Goal: Information Seeking & Learning: Learn about a topic

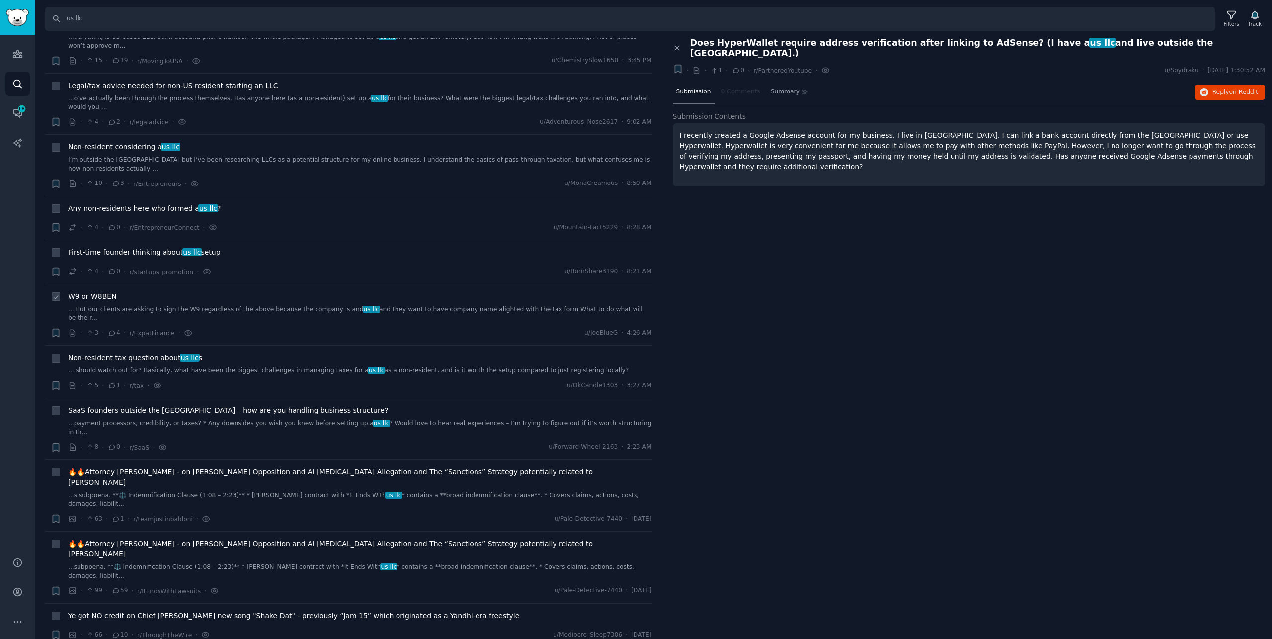
scroll to position [99, 0]
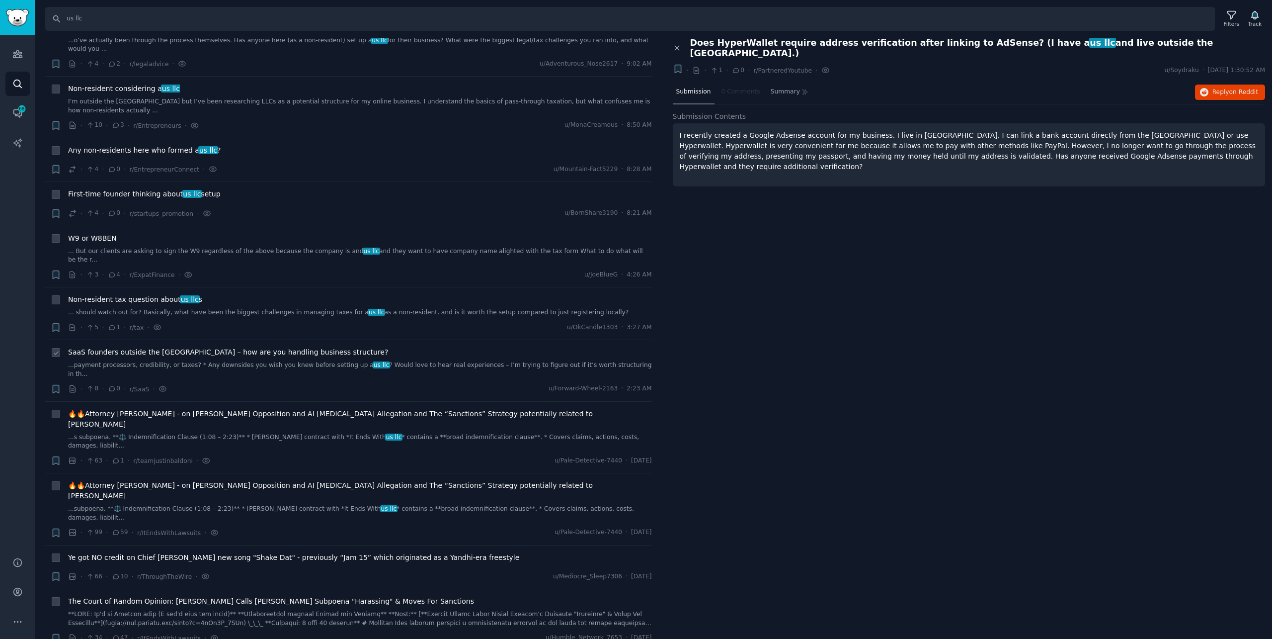
click at [204, 347] on div "SaaS founders outside the [GEOGRAPHIC_DATA] – how are you handling business str…" at bounding box center [360, 362] width 584 height 31
click at [210, 347] on span "SaaS founders outside the [GEOGRAPHIC_DATA] – how are you handling business str…" at bounding box center [228, 352] width 320 height 10
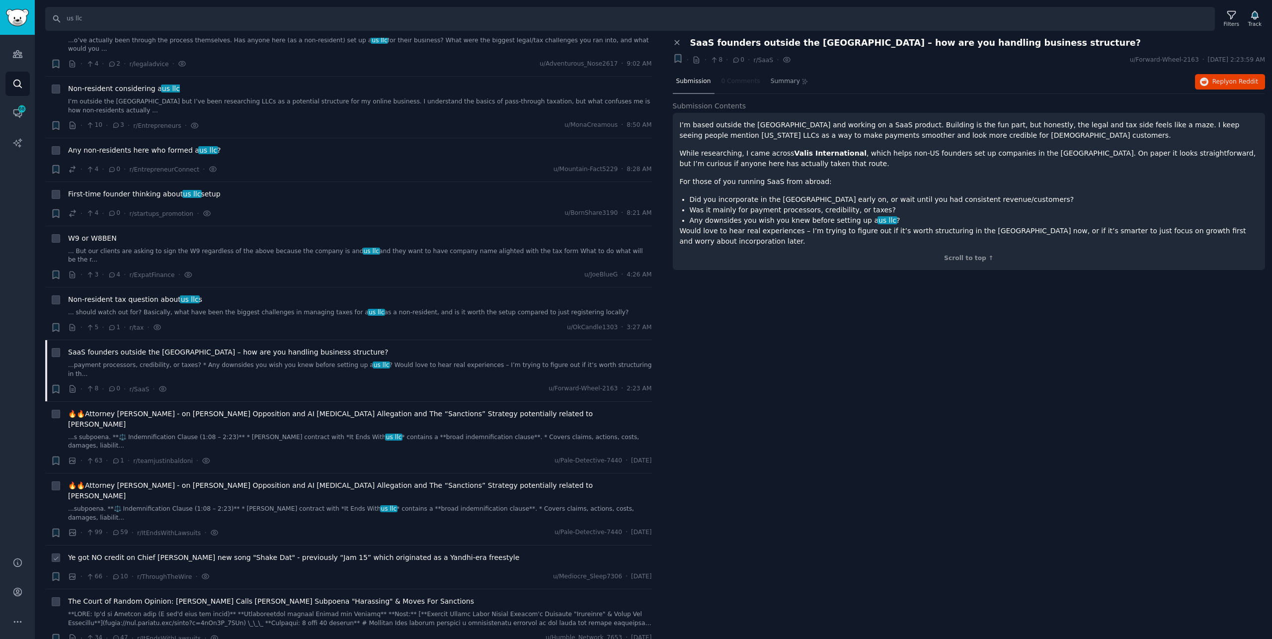
click at [179, 552] on div "Ye got NO credit on Chief [PERSON_NAME] new song "Shake Dat" - previously “Jam …" at bounding box center [360, 559] width 584 height 14
click at [181, 552] on span "Ye got NO credit on Chief [PERSON_NAME] new song "Shake Dat" - previously “Jam …" at bounding box center [293, 557] width 451 height 10
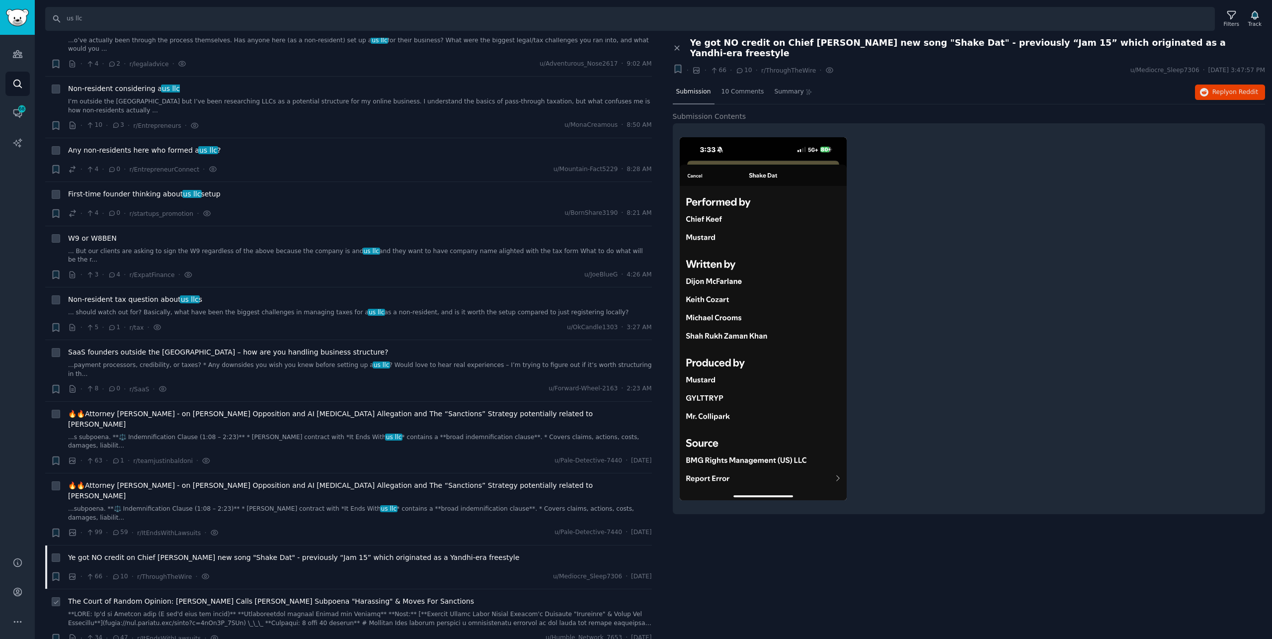
click at [149, 596] on span "The Court of Random Opinion: [PERSON_NAME] Calls [PERSON_NAME] Subpoena "Harass…" at bounding box center [271, 601] width 406 height 10
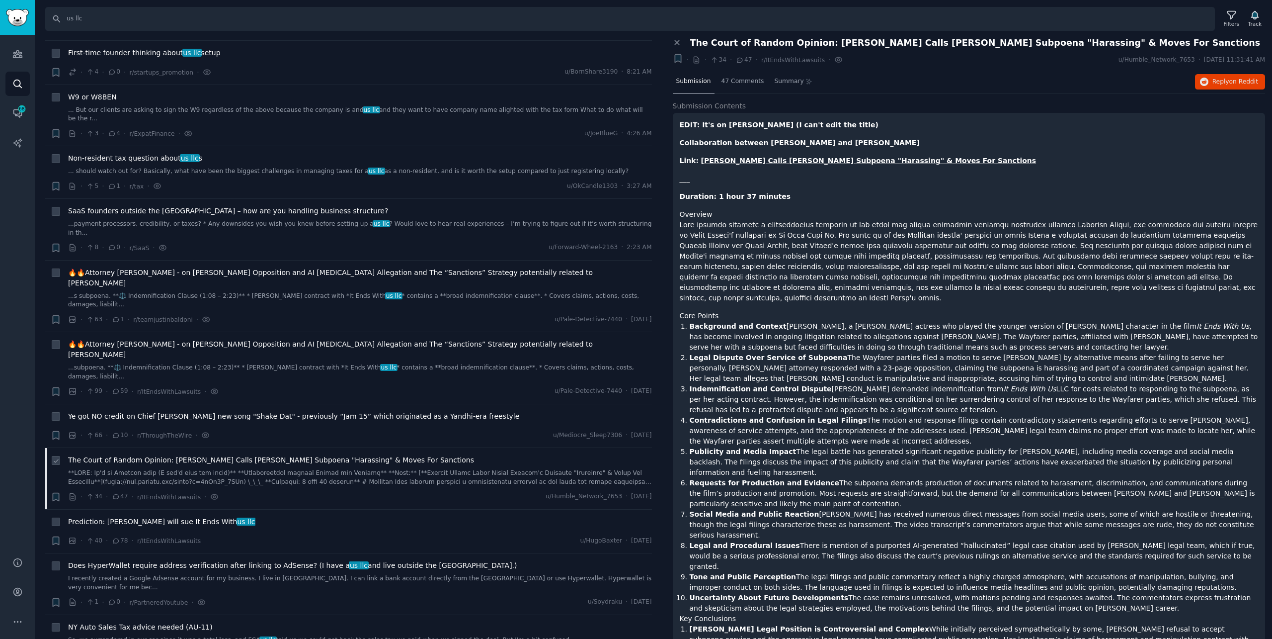
scroll to position [248, 0]
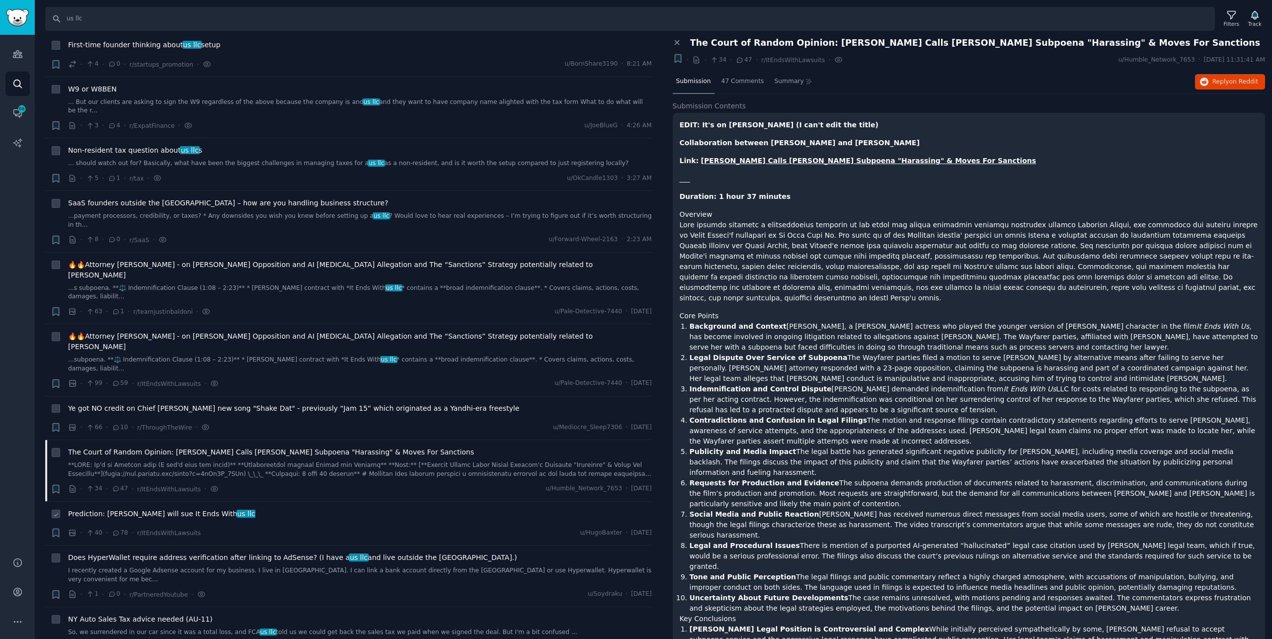
click at [171, 508] on span "Prediction: [PERSON_NAME] will sue It Ends With us llc" at bounding box center [161, 513] width 187 height 10
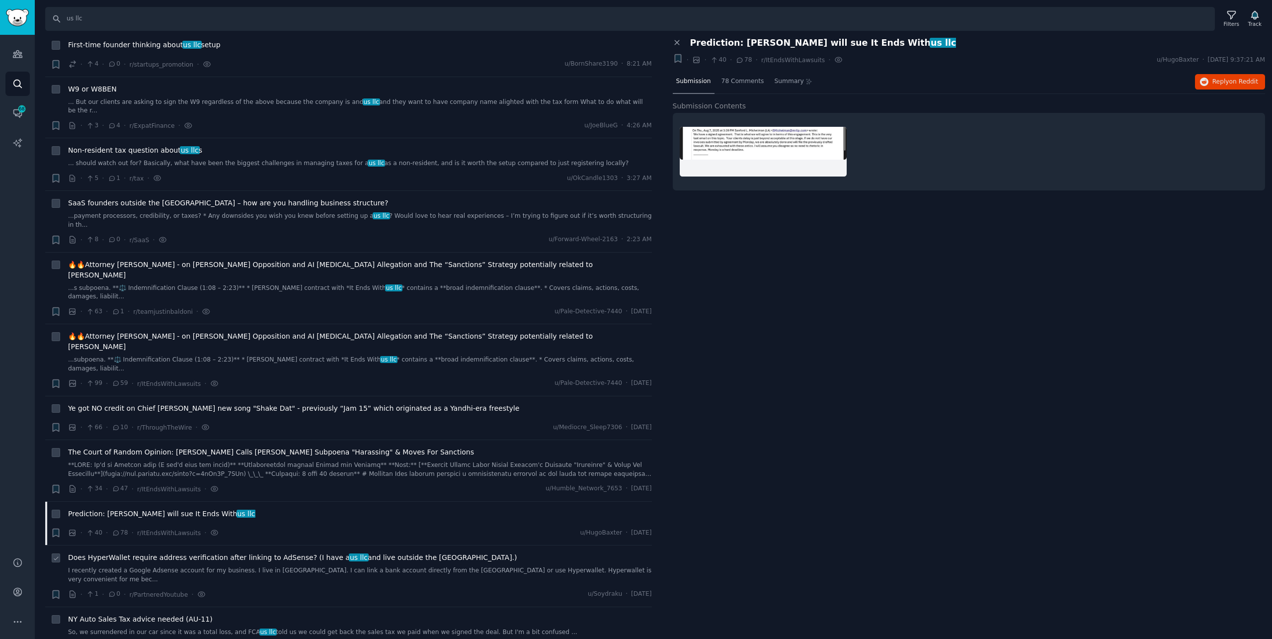
click at [176, 552] on span "Does HyperWallet require address verification after linking to AdSense? (I have…" at bounding box center [292, 557] width 449 height 10
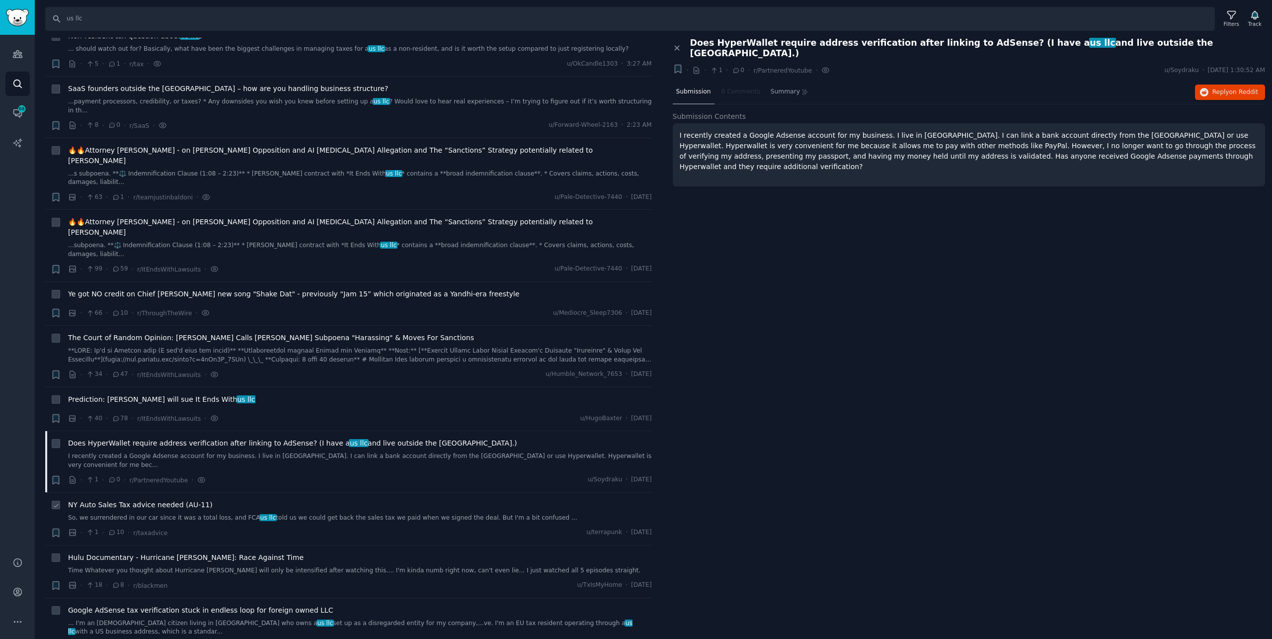
scroll to position [398, 0]
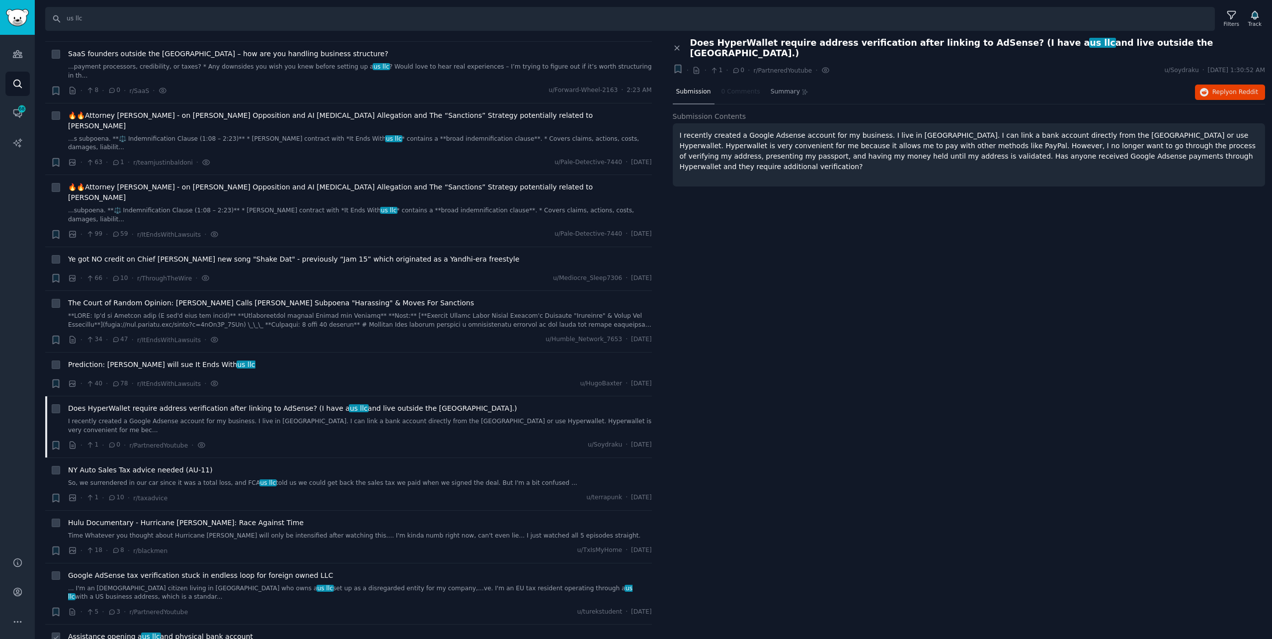
click at [154, 631] on span "Assistance opening a us llc and physical bank account" at bounding box center [160, 636] width 185 height 10
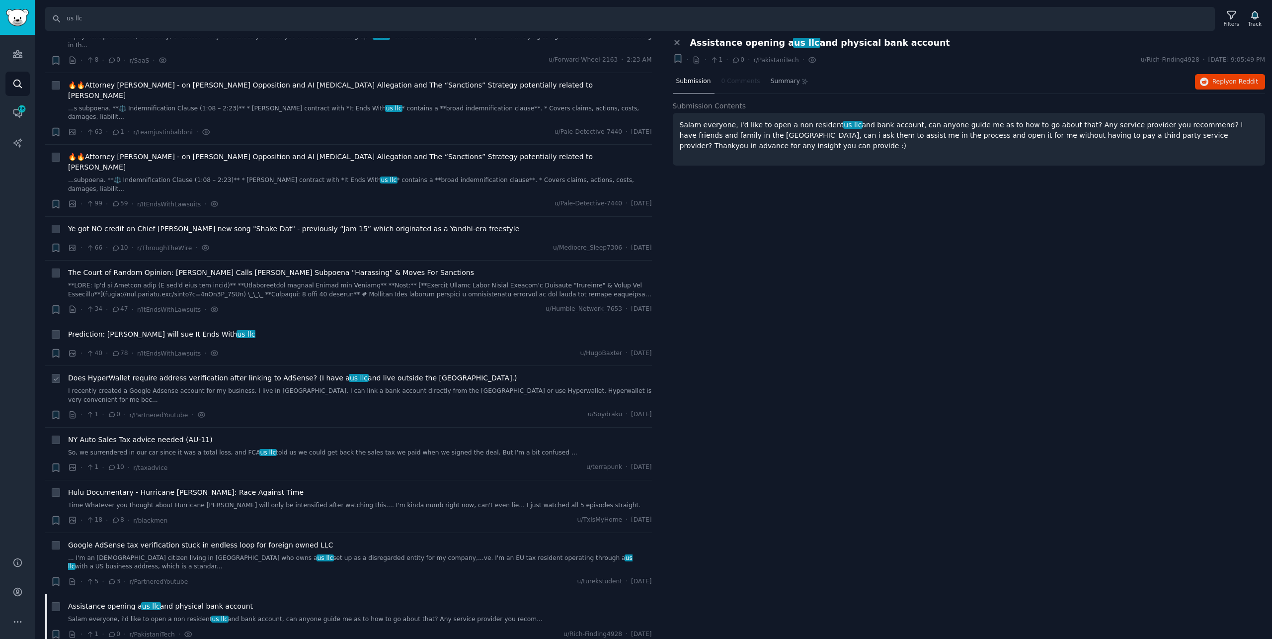
scroll to position [696, 0]
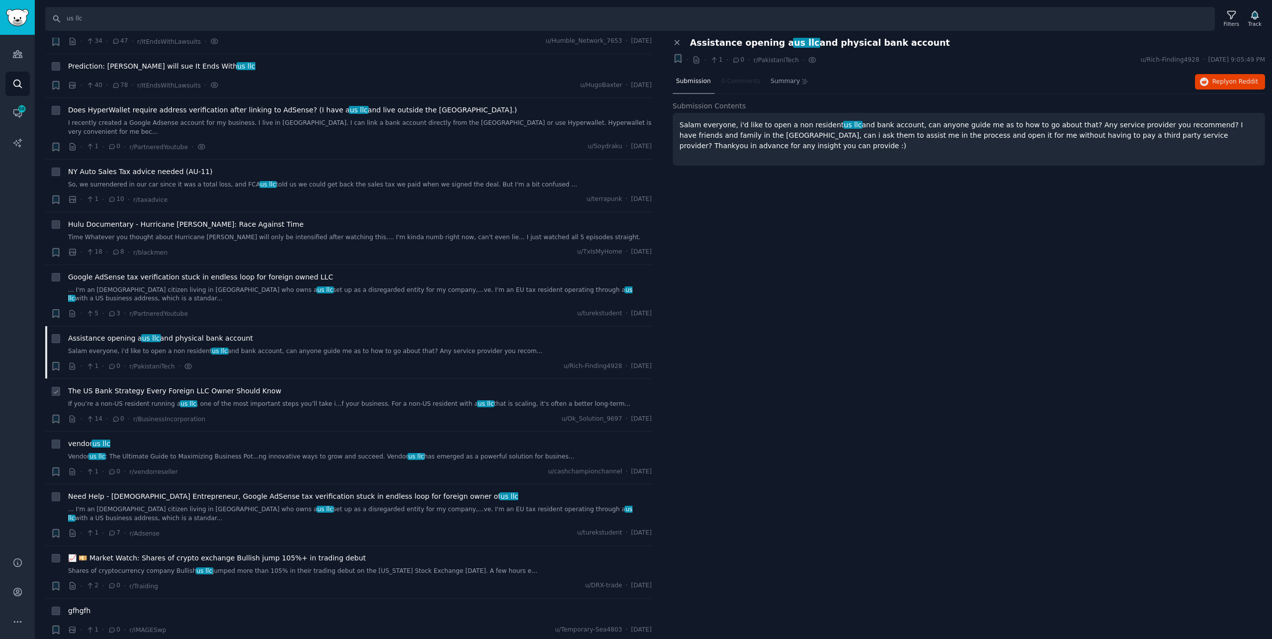
click at [223, 386] on span "The US Bank Strategy Every Foreign LLC Owner Should Know" at bounding box center [174, 391] width 213 height 10
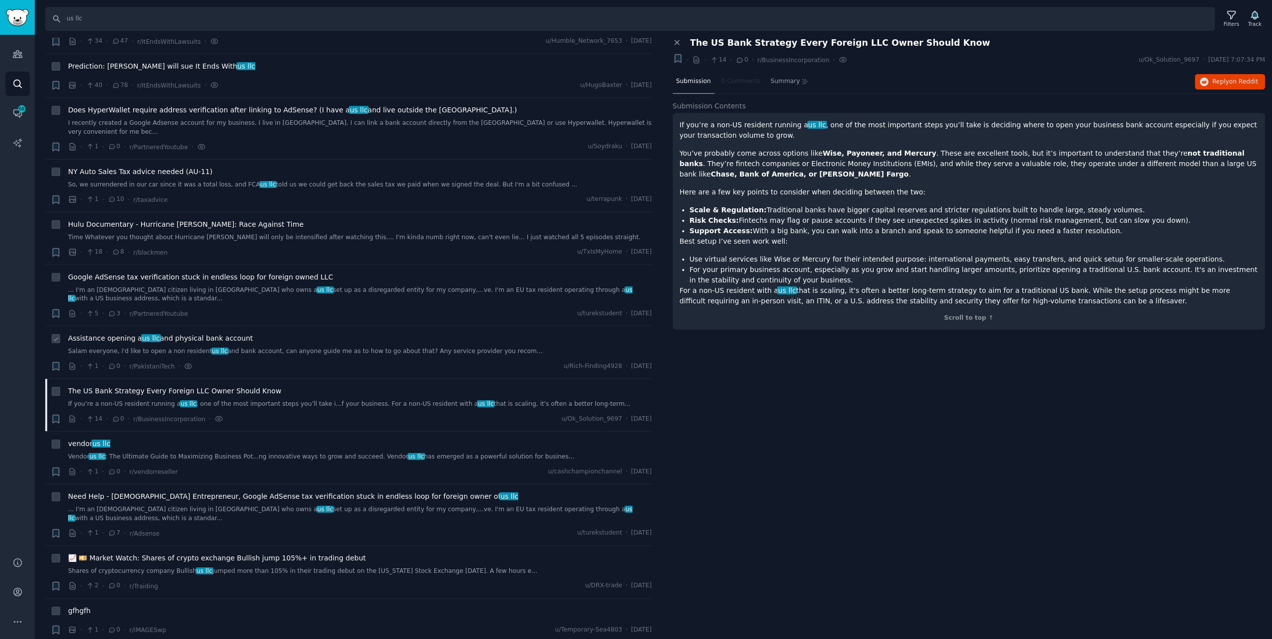
click at [215, 333] on span "Assistance opening a us llc and physical bank account" at bounding box center [160, 338] width 185 height 10
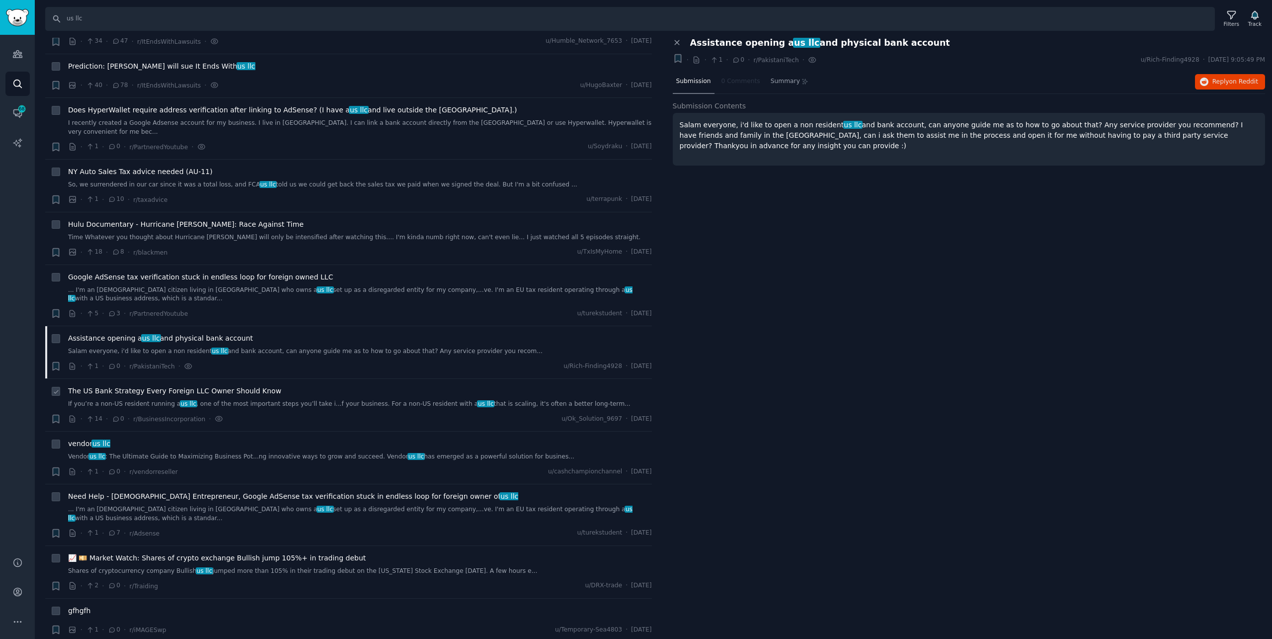
click at [259, 400] on link "If you’re a non-US resident running a us llc , one of the most important steps …" at bounding box center [360, 404] width 584 height 9
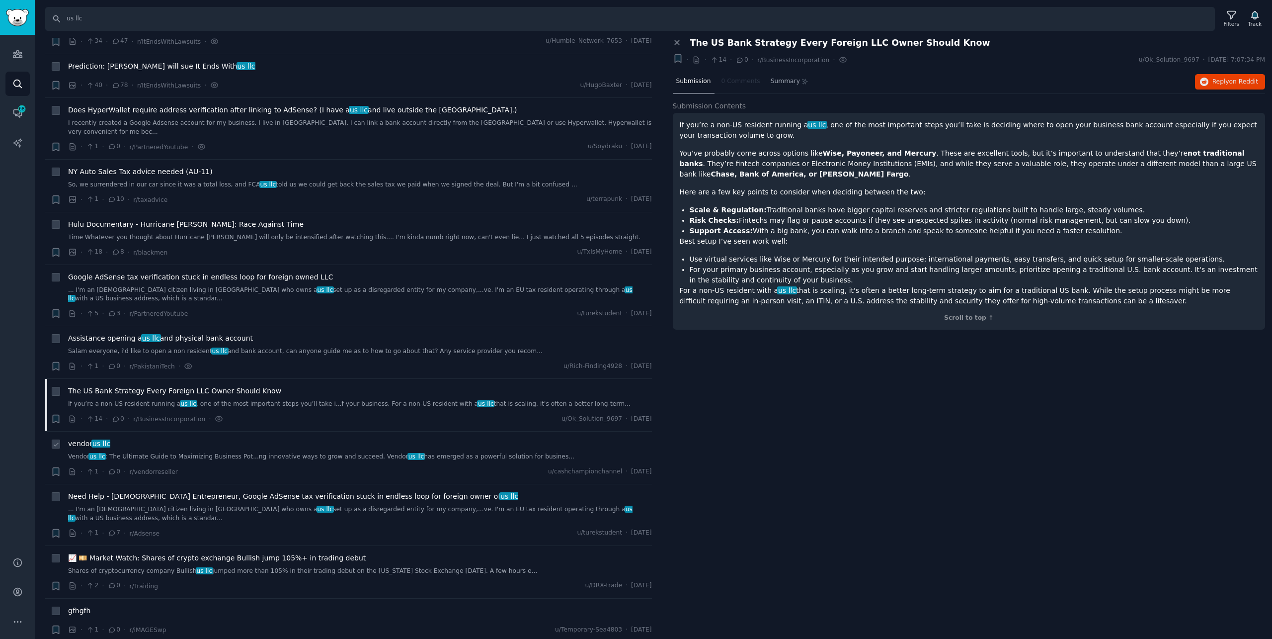
click at [311, 452] on link "Vendor us llc : The Ultimate Guide to Maximizing Business Pot...ng innovative w…" at bounding box center [360, 456] width 584 height 9
